Goal: Transaction & Acquisition: Purchase product/service

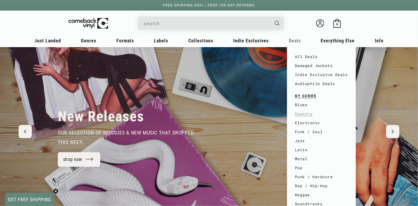
click at [301, 114] on link "Country" at bounding box center [321, 114] width 53 height 9
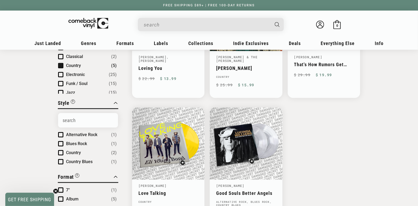
scroll to position [27, 0]
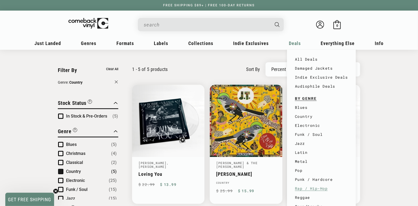
click at [299, 189] on link "Rap / Hip-Hop" at bounding box center [321, 188] width 53 height 9
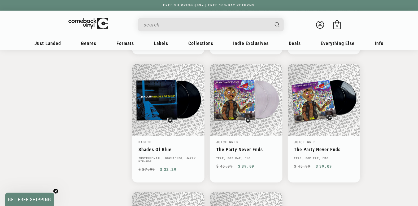
scroll to position [557, 0]
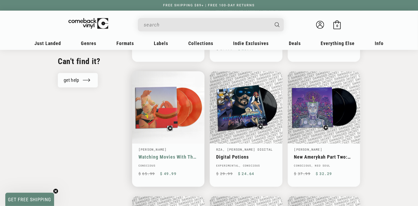
click at [164, 154] on link "Watching Movies With The Sound Off" at bounding box center [168, 157] width 60 height 6
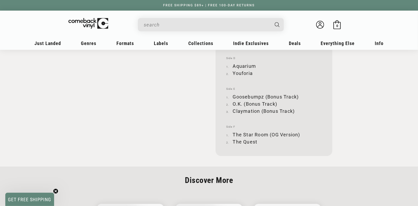
scroll to position [583, 0]
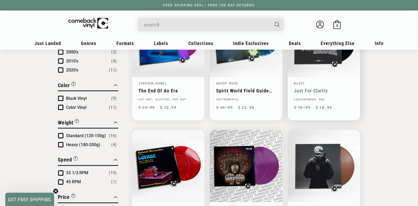
scroll to position [318, 0]
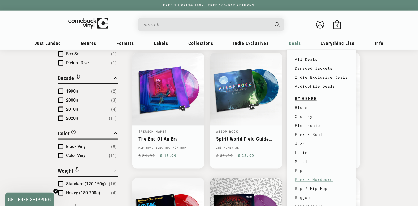
click at [313, 178] on link "Punk / Hardcore" at bounding box center [321, 179] width 53 height 9
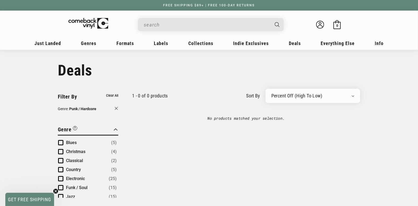
click at [146, 24] on input "When autocomplete results are available use up and down arrows to review and en…" at bounding box center [207, 24] width 126 height 11
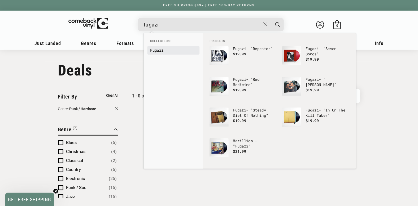
type input "fugazi"
click at [160, 49] on b "Fugazi" at bounding box center [156, 50] width 13 height 5
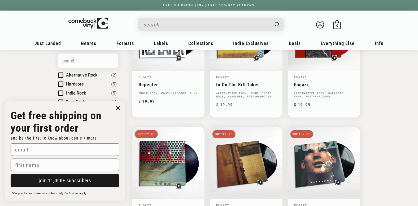
scroll to position [80, 0]
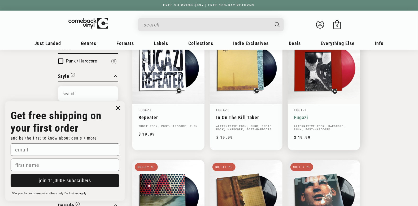
click at [328, 115] on link "Fugazi" at bounding box center [324, 118] width 60 height 6
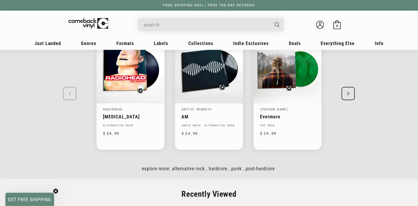
scroll to position [583, 0]
